Goal: Transaction & Acquisition: Purchase product/service

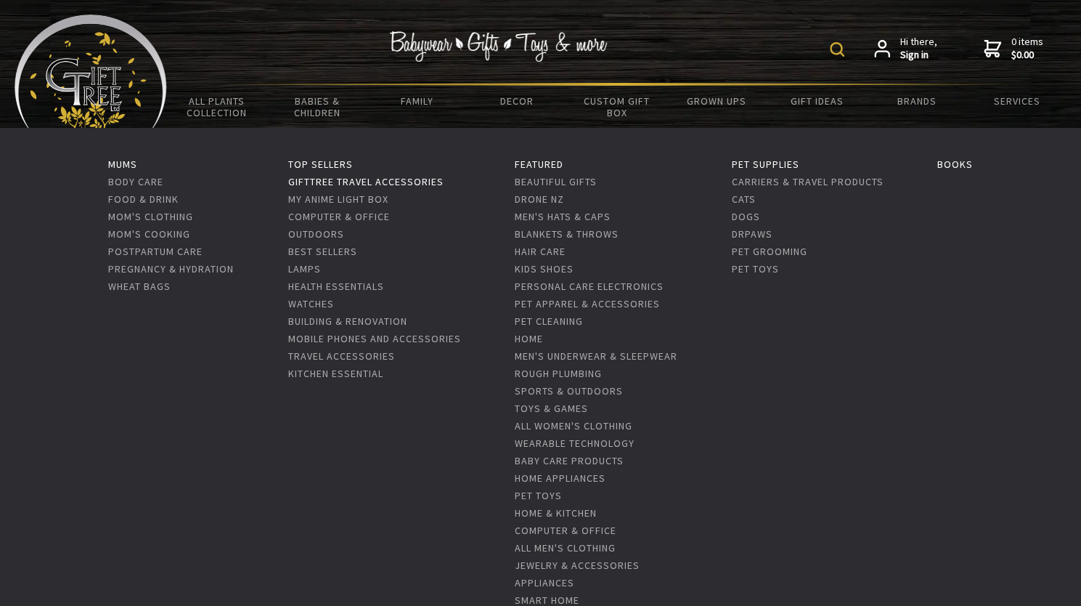
click at [413, 185] on link "GiftTree Travel accessories" at bounding box center [365, 181] width 155 height 13
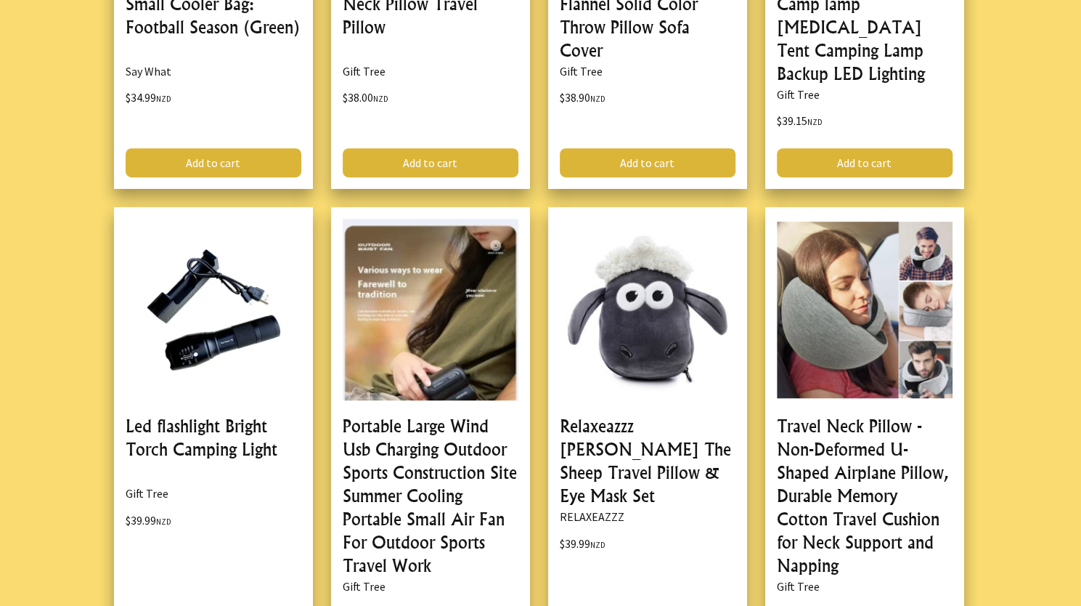
scroll to position [3776, 0]
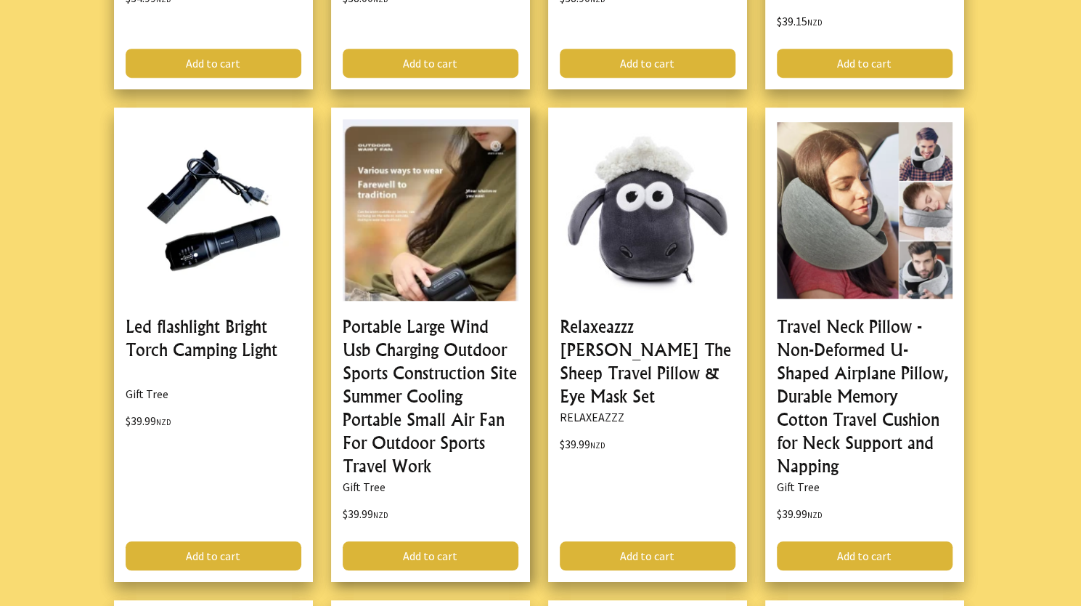
click at [440, 233] on link at bounding box center [430, 344] width 199 height 474
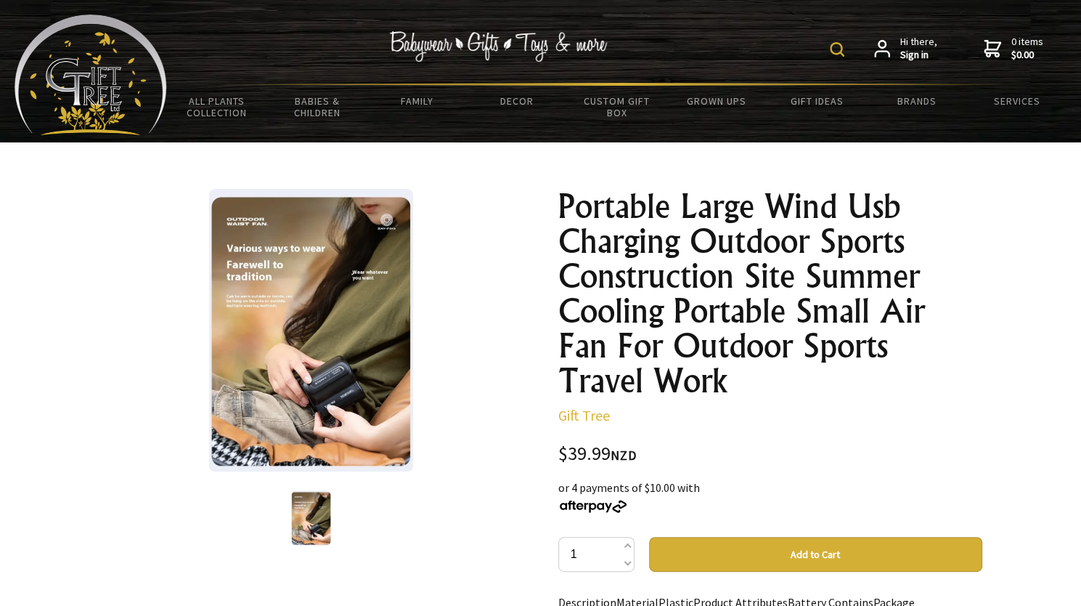
click at [357, 357] on img at bounding box center [311, 330] width 204 height 282
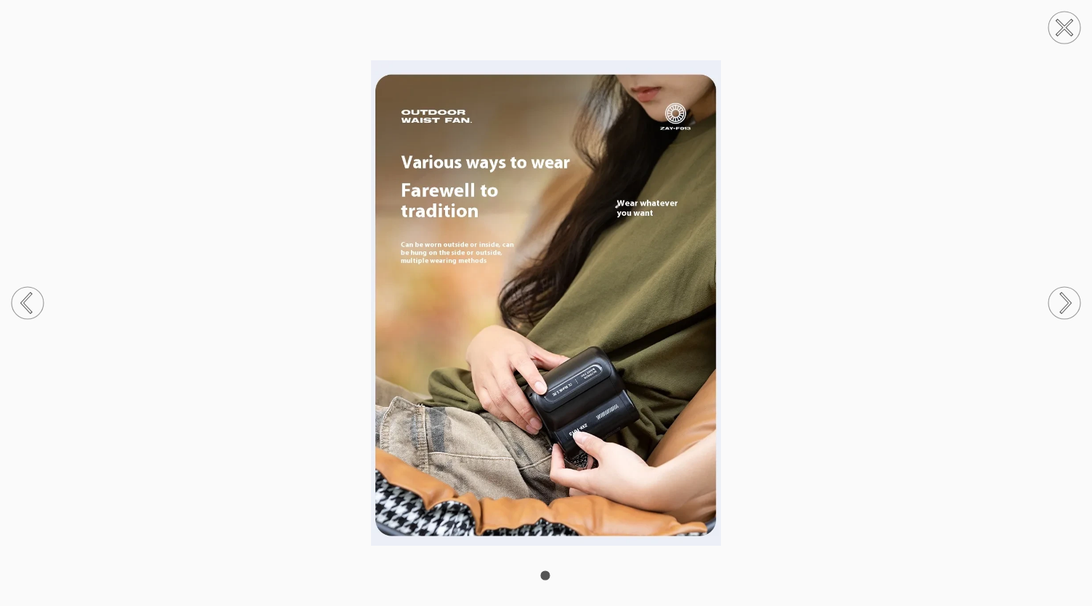
click at [1081, 28] on icon at bounding box center [1064, 27] width 55 height 55
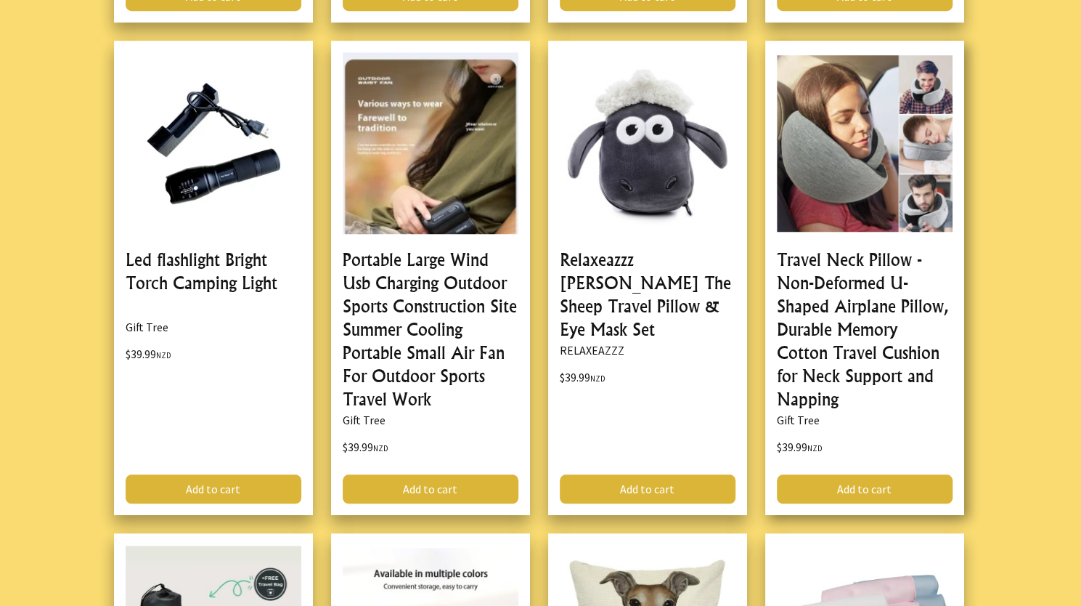
scroll to position [3776, 0]
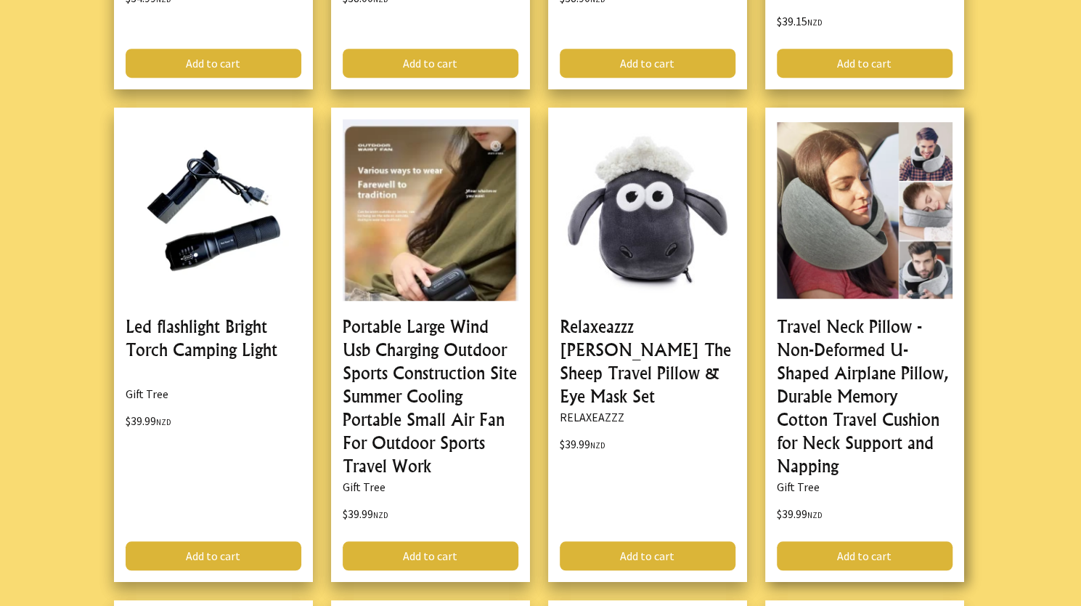
click at [879, 213] on link at bounding box center [864, 344] width 199 height 474
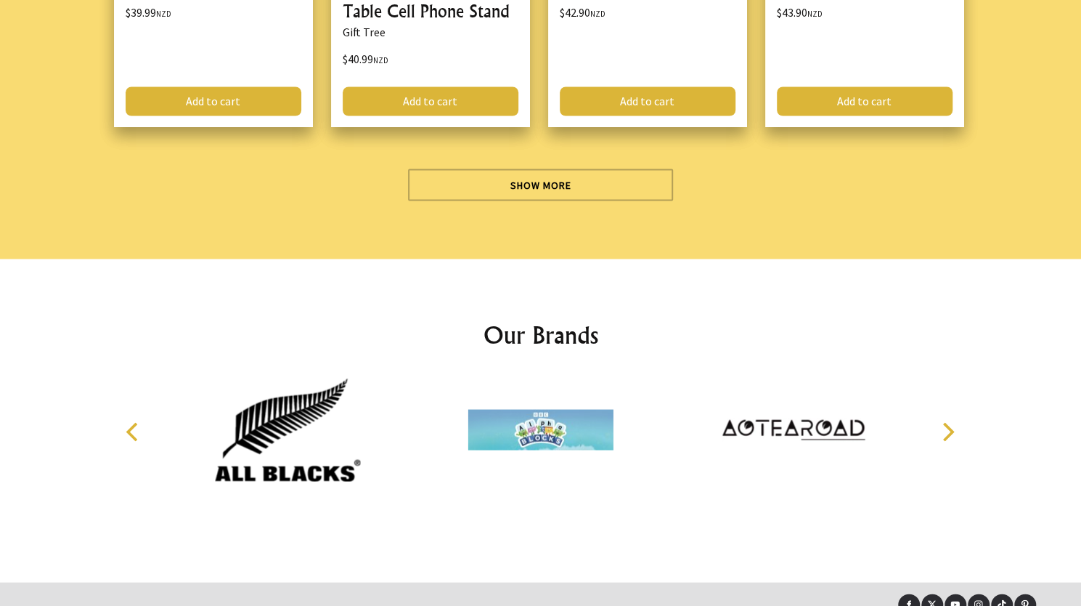
scroll to position [4737, 0]
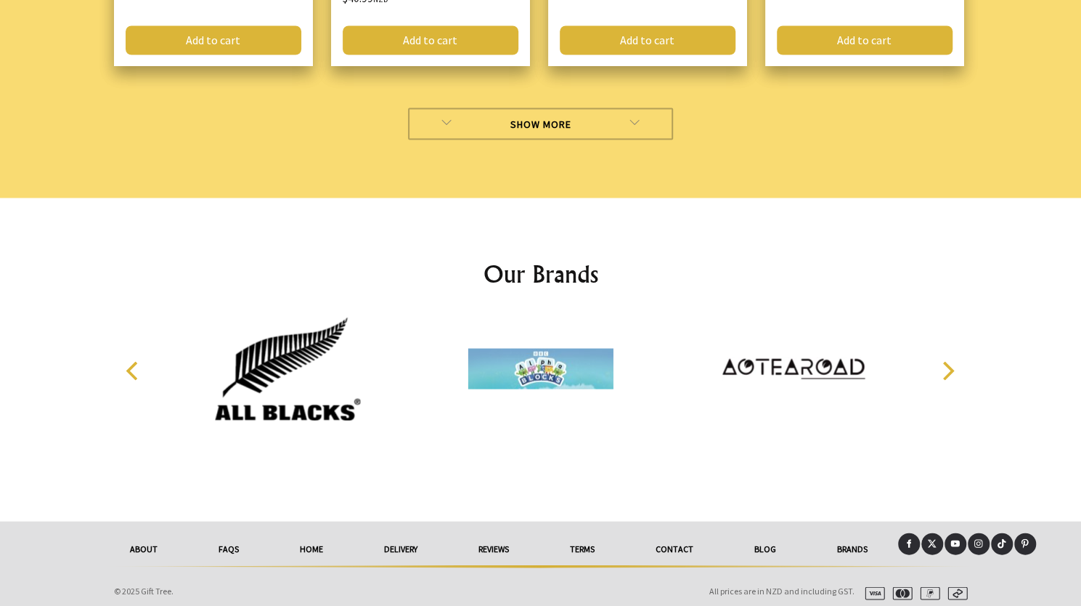
click at [537, 118] on link "Show More" at bounding box center [540, 123] width 265 height 32
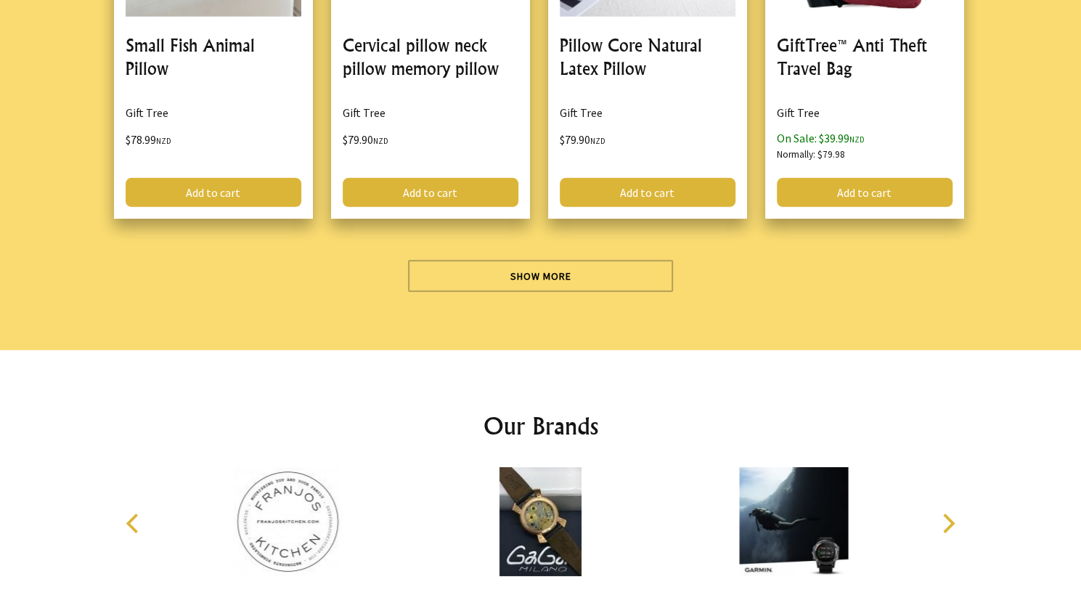
scroll to position [8949, 0]
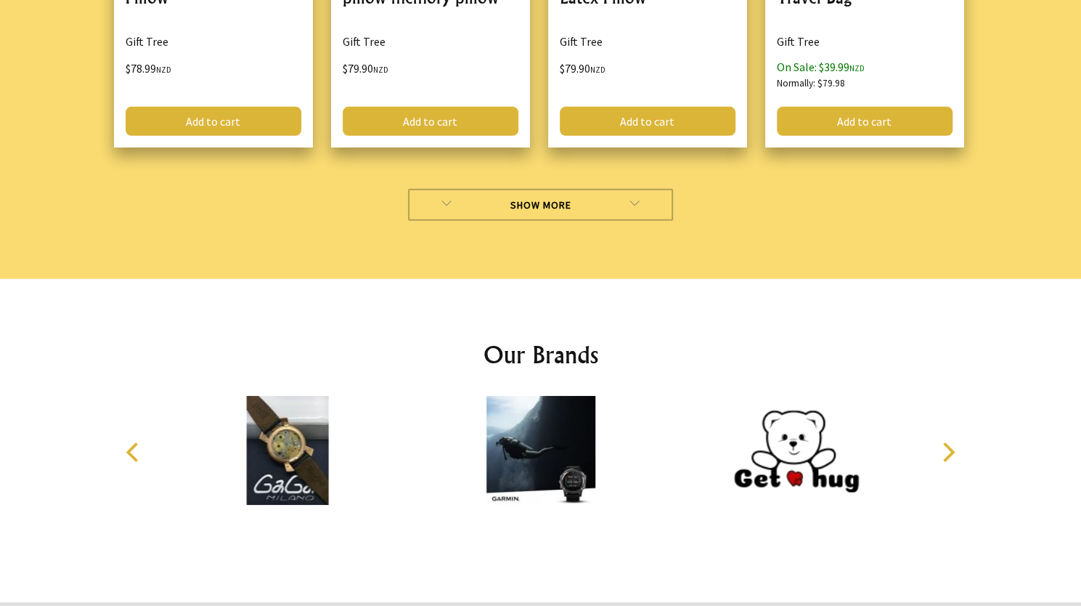
click at [527, 198] on link "Show More" at bounding box center [540, 205] width 265 height 32
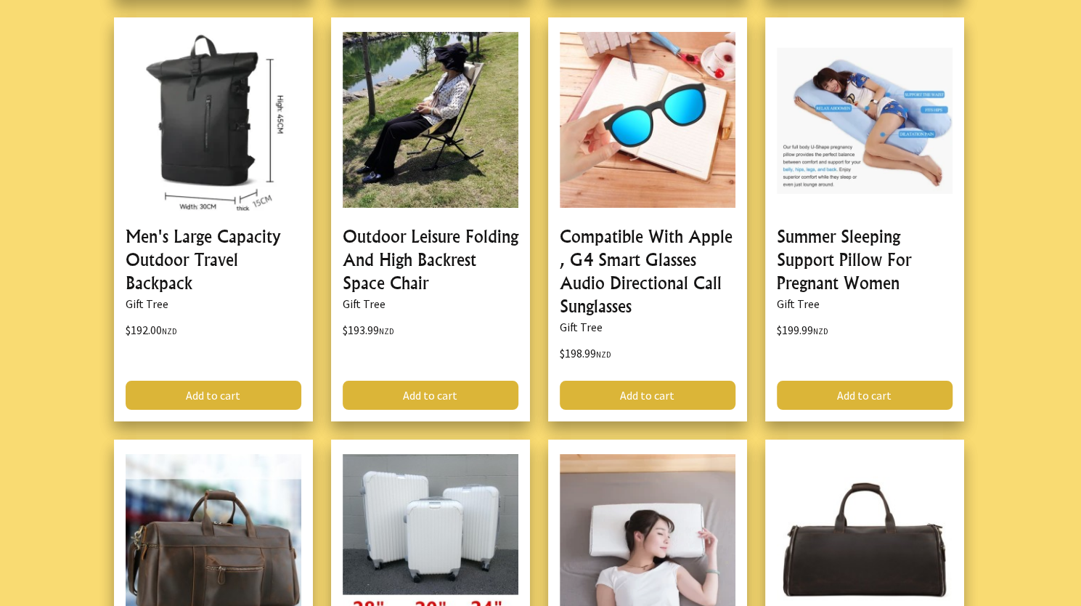
scroll to position [12725, 0]
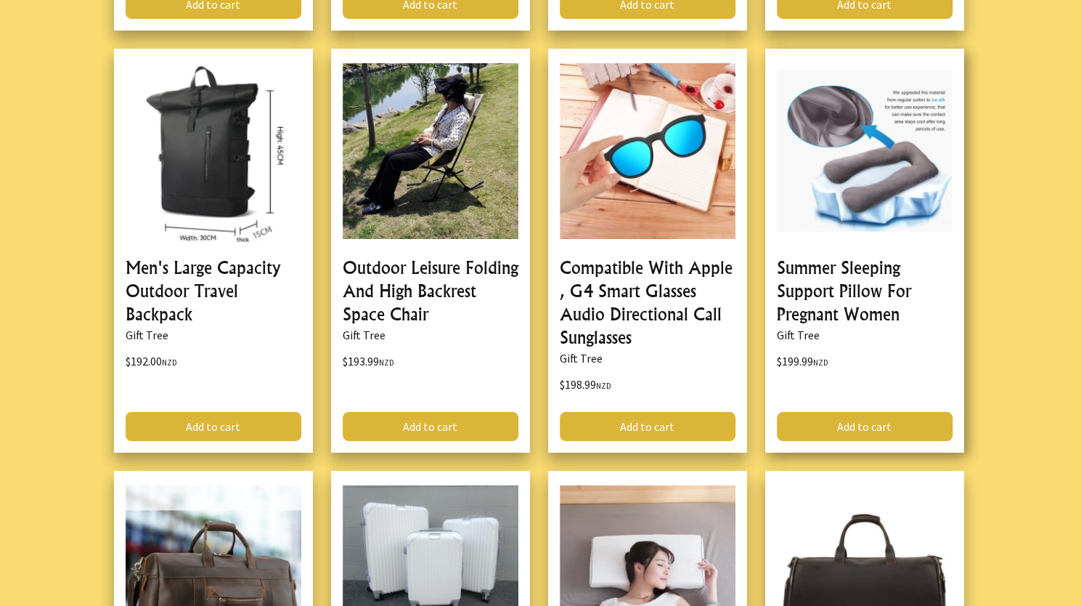
click at [886, 202] on link at bounding box center [864, 251] width 199 height 404
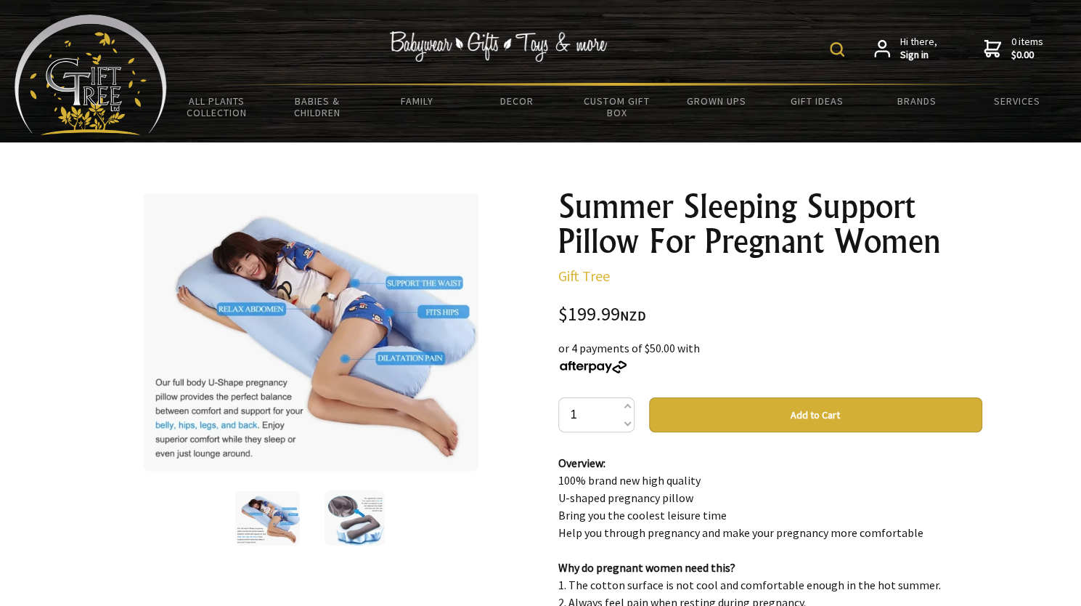
scroll to position [290, 0]
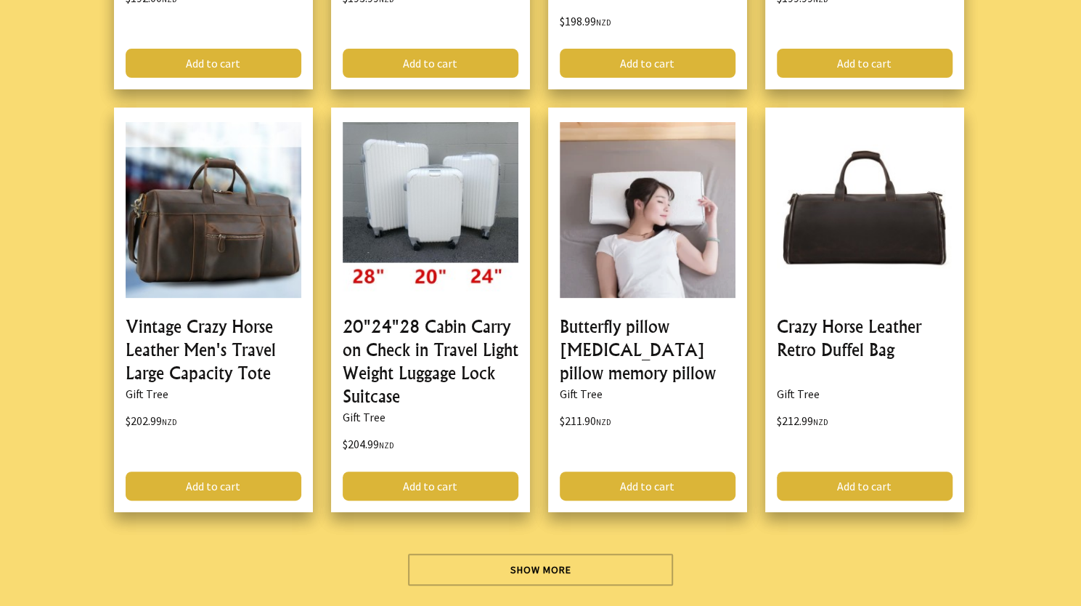
scroll to position [13306, 0]
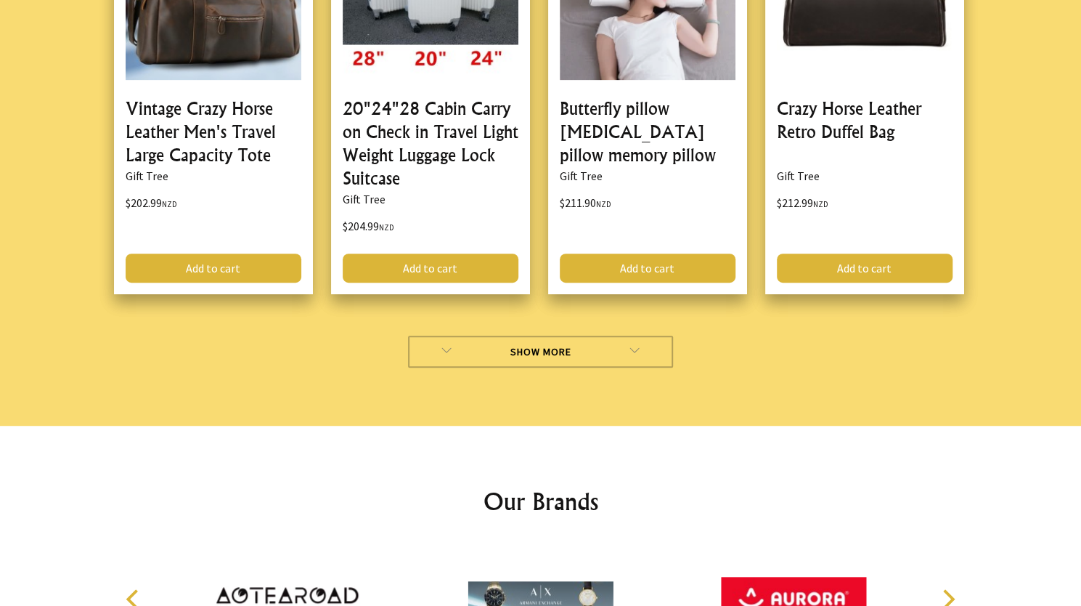
click at [557, 335] on link "Show More" at bounding box center [540, 351] width 265 height 32
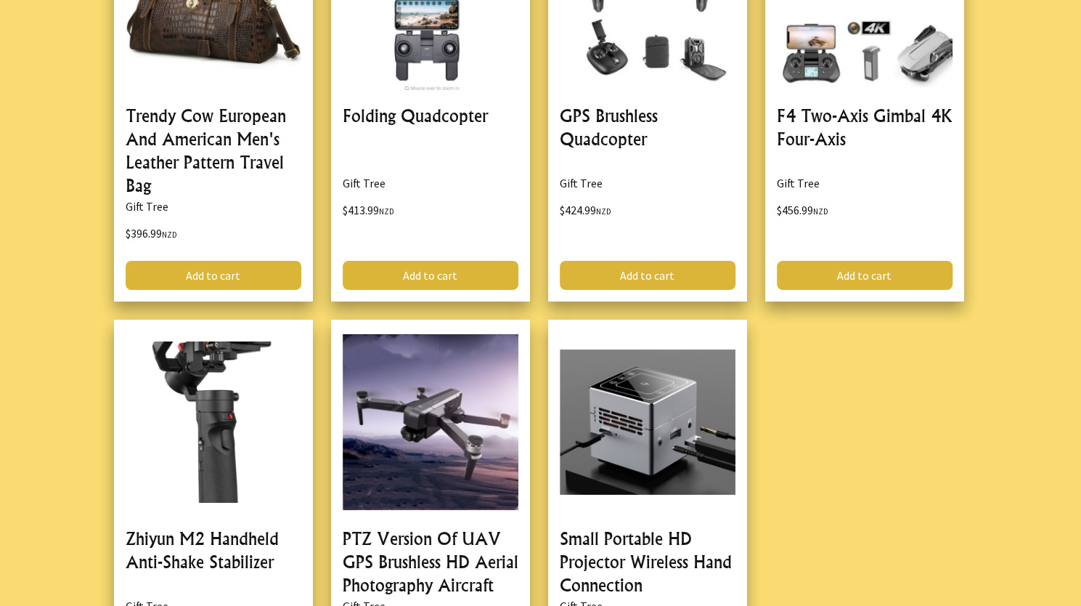
scroll to position [15775, 0]
